Goal: Navigation & Orientation: Find specific page/section

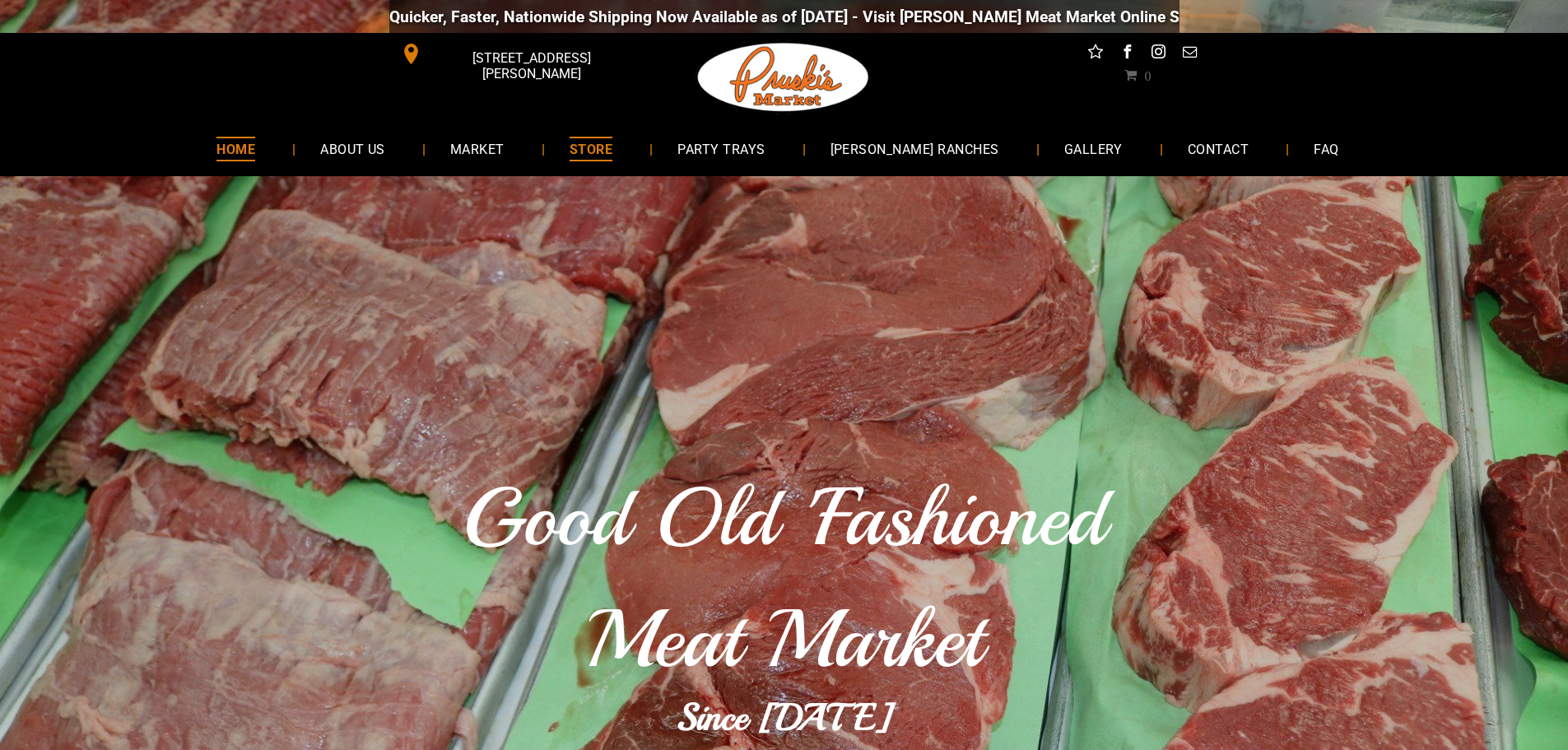
click at [613, 144] on span "STORE" at bounding box center [591, 149] width 43 height 24
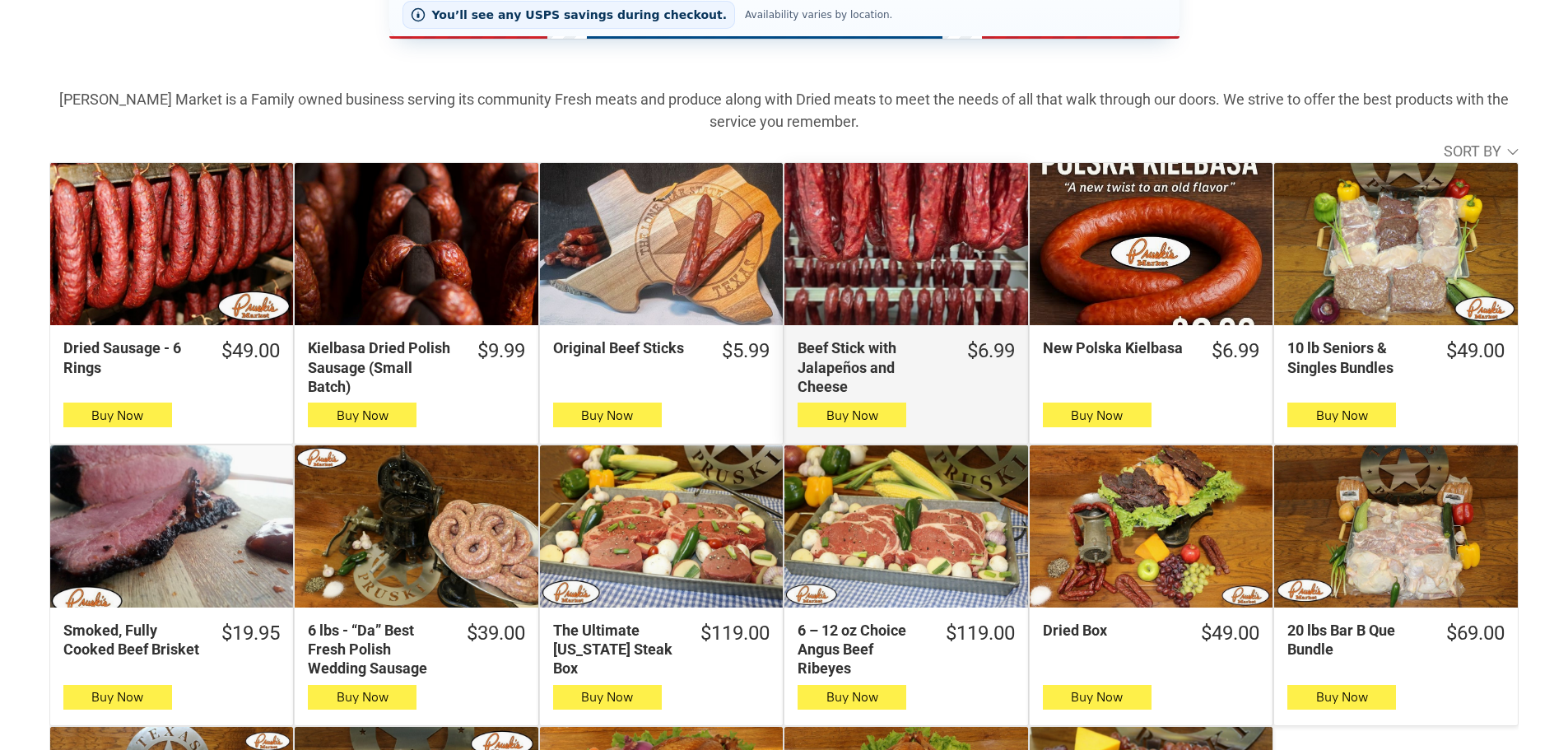
scroll to position [82, 0]
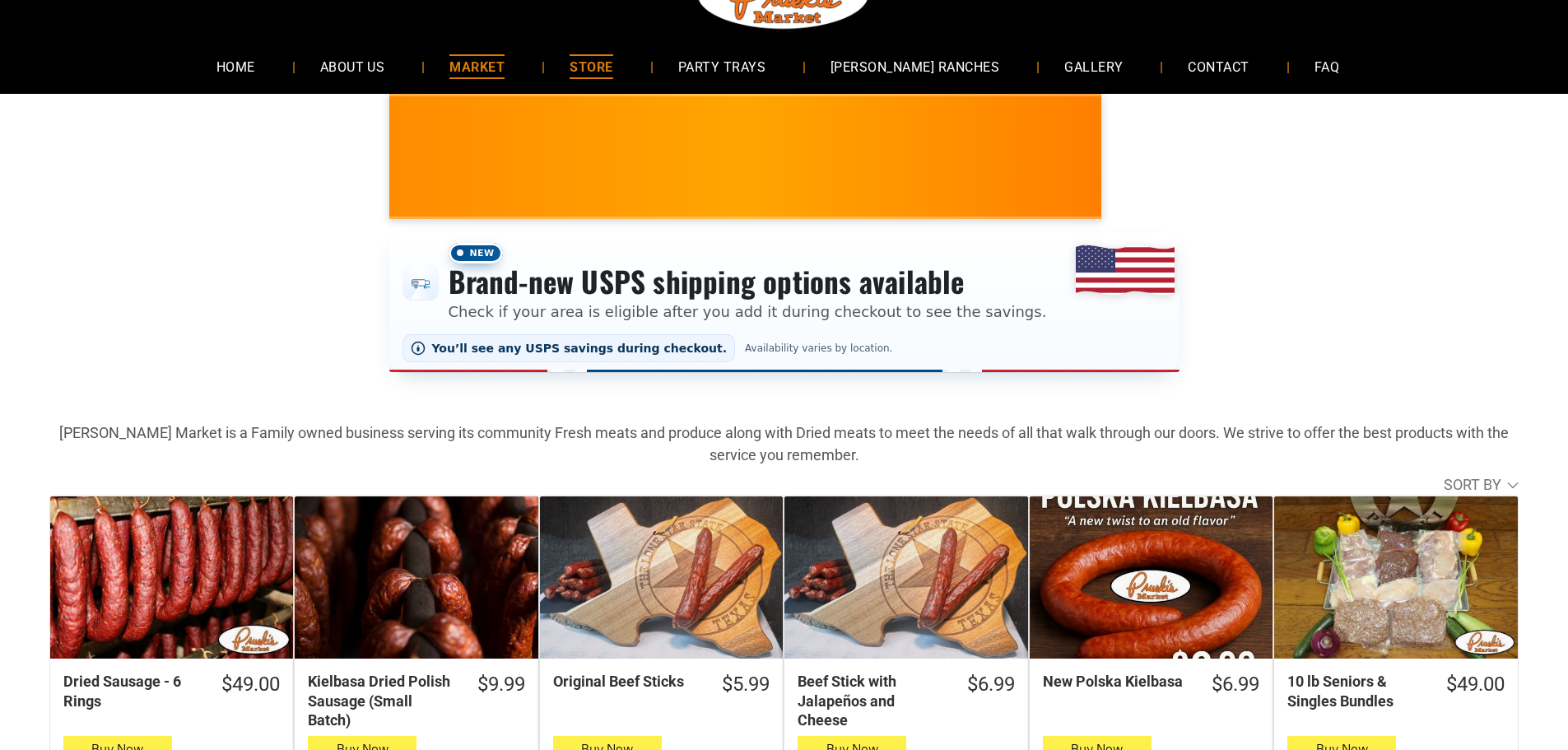
click at [505, 67] on span "MARKET" at bounding box center [476, 66] width 55 height 24
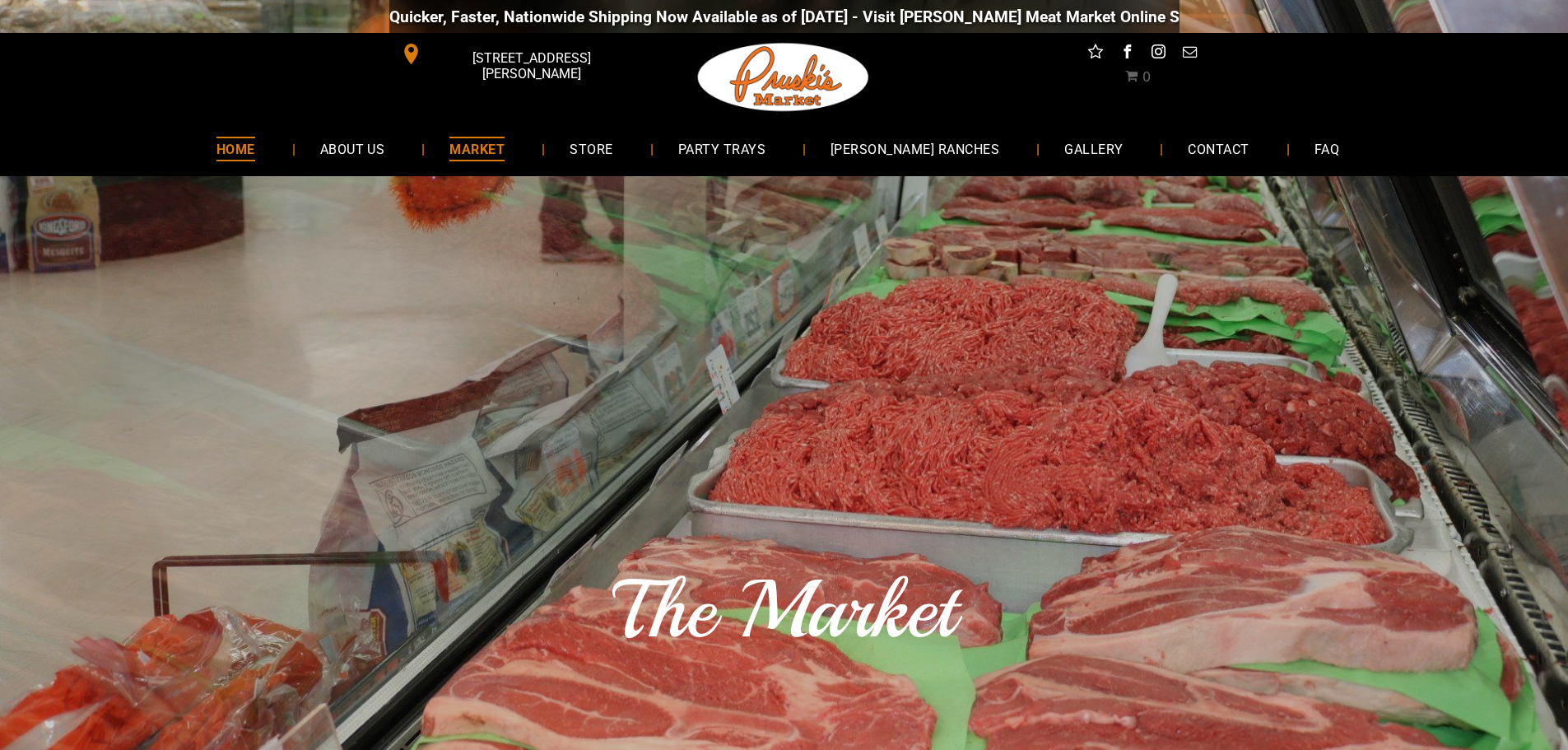
click at [280, 144] on link "HOME" at bounding box center [236, 149] width 88 height 44
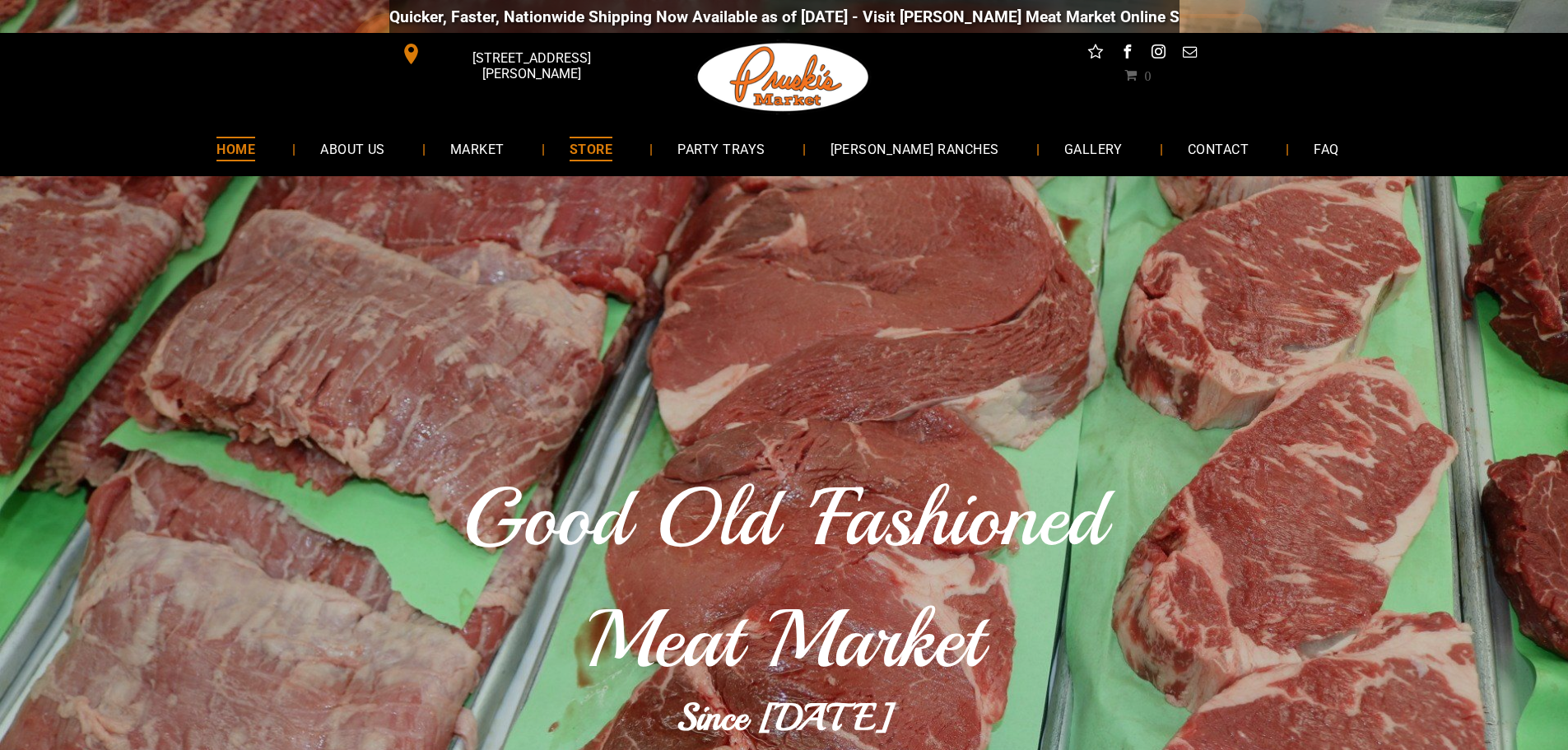
click at [613, 152] on span "STORE" at bounding box center [591, 149] width 43 height 24
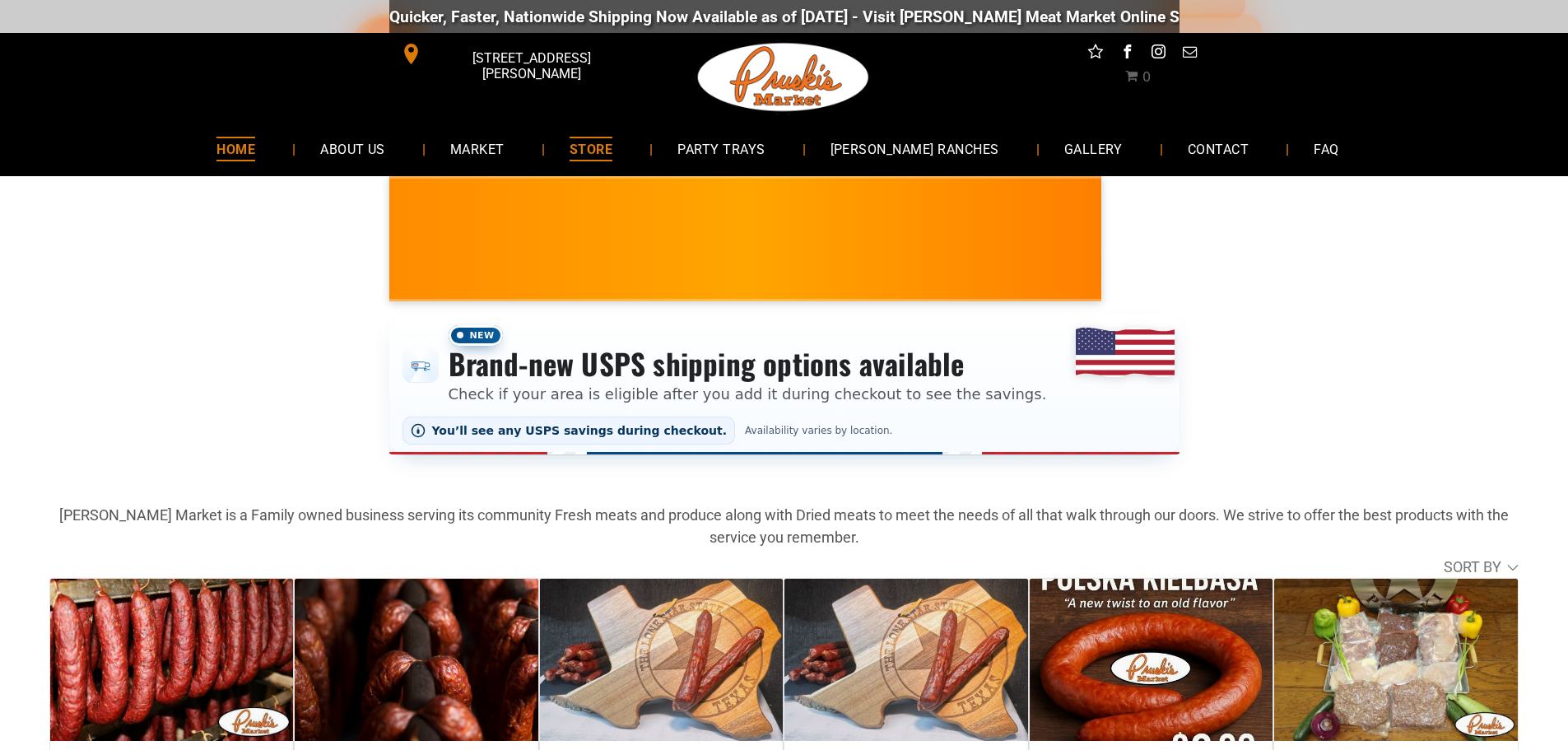
click at [249, 147] on span "HOME" at bounding box center [236, 149] width 39 height 24
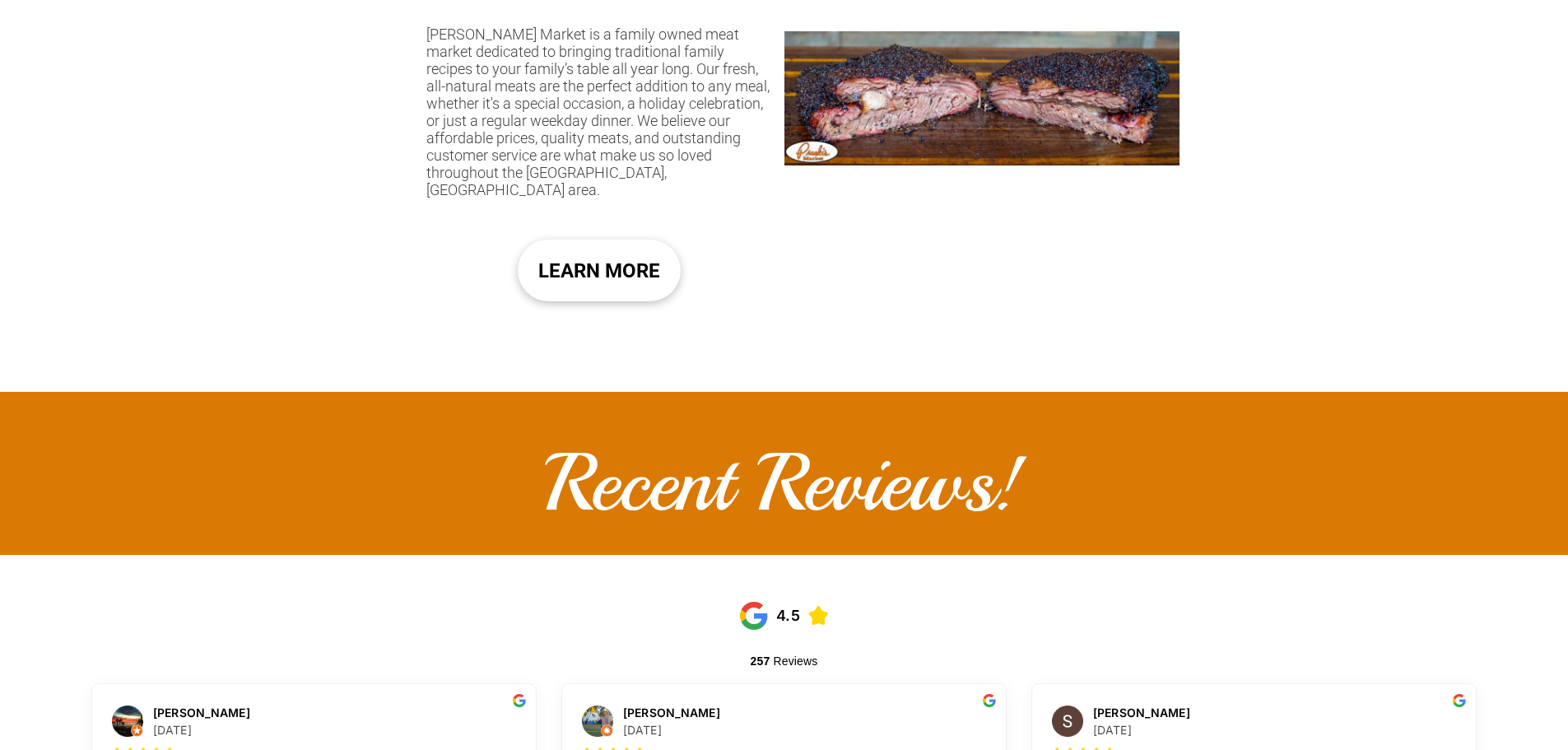
scroll to position [1565, 0]
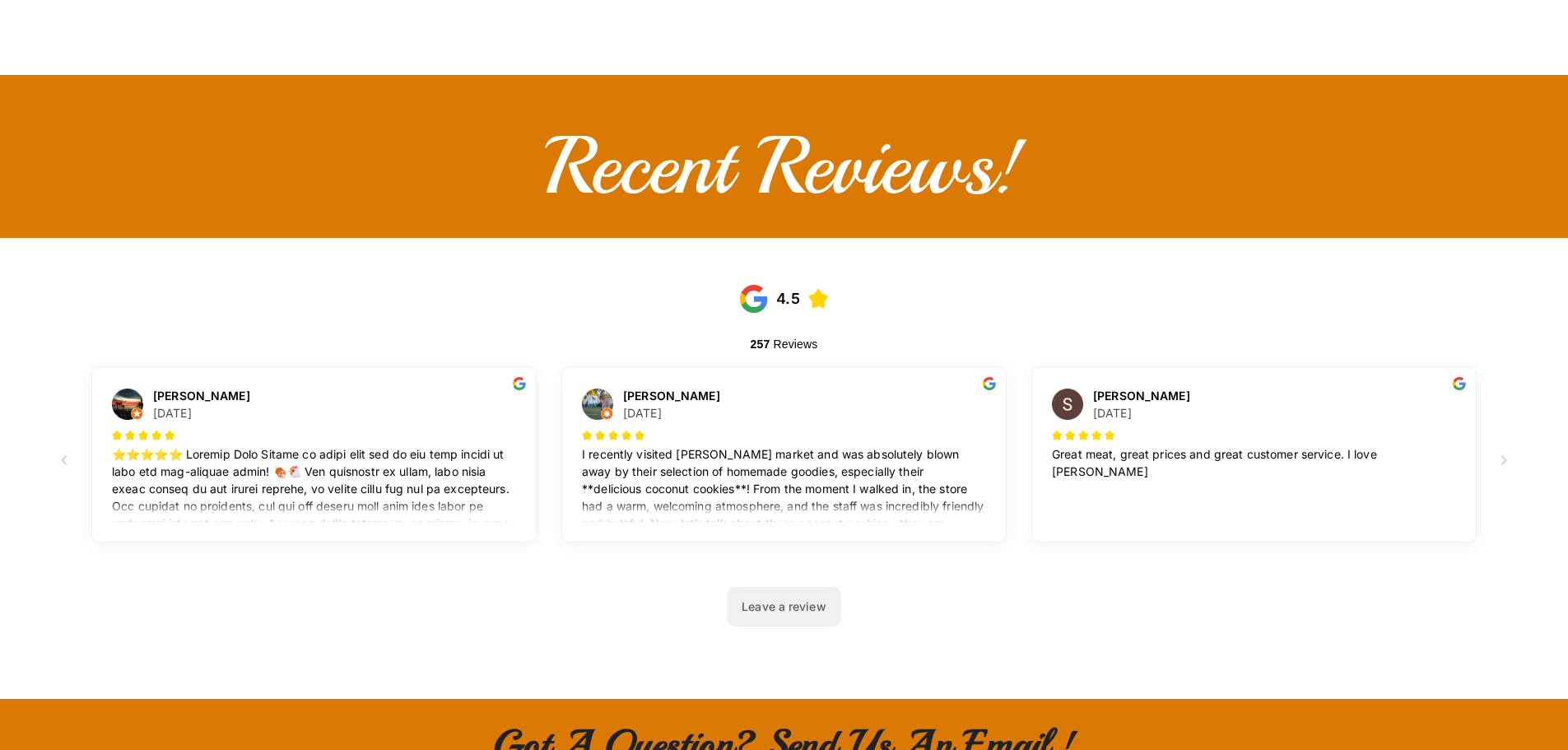
click at [979, 463] on div "I recently visited [PERSON_NAME] market and was absolutely blown away by their …" at bounding box center [784, 483] width 404 height 76
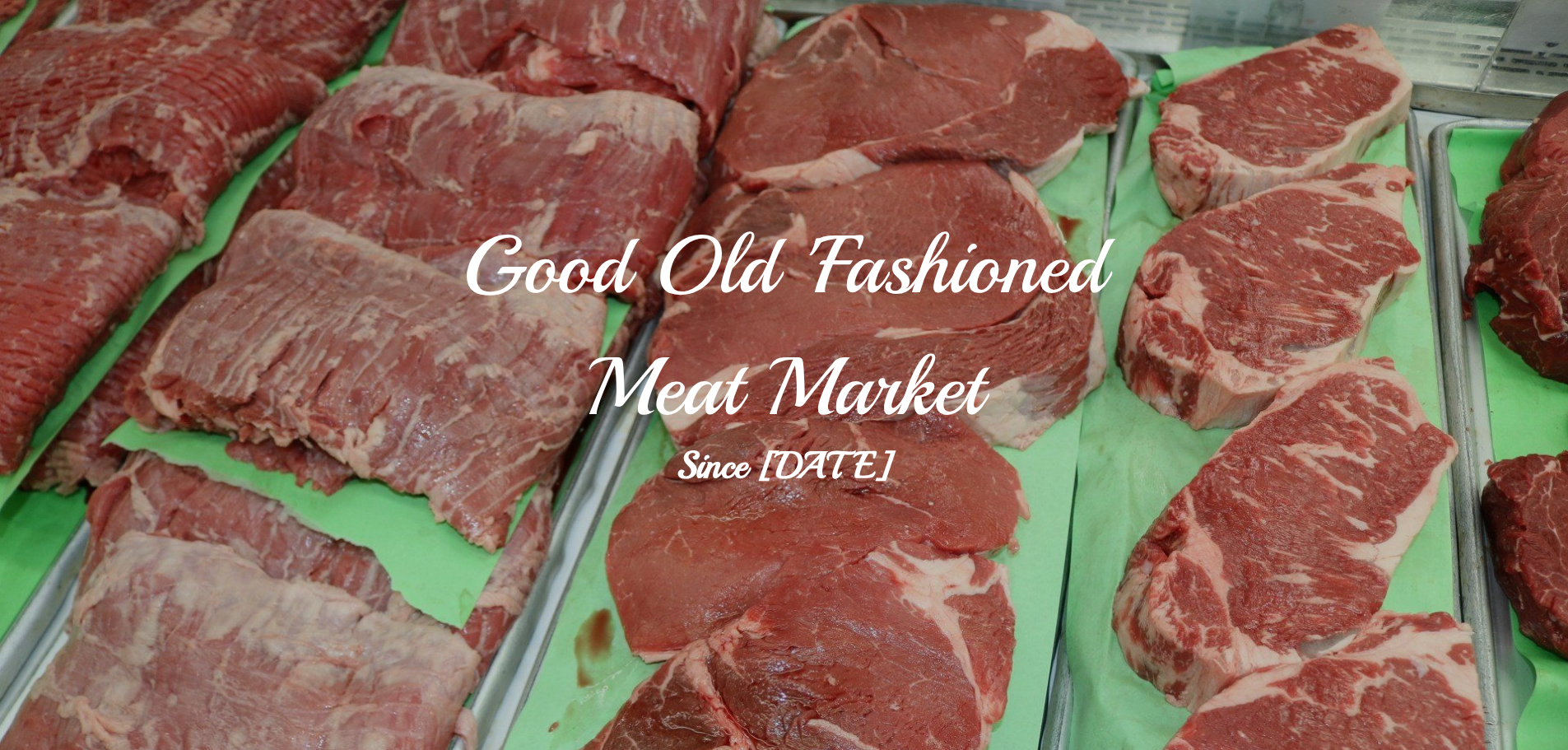
scroll to position [0, 0]
